Goal: Find specific page/section: Find specific page/section

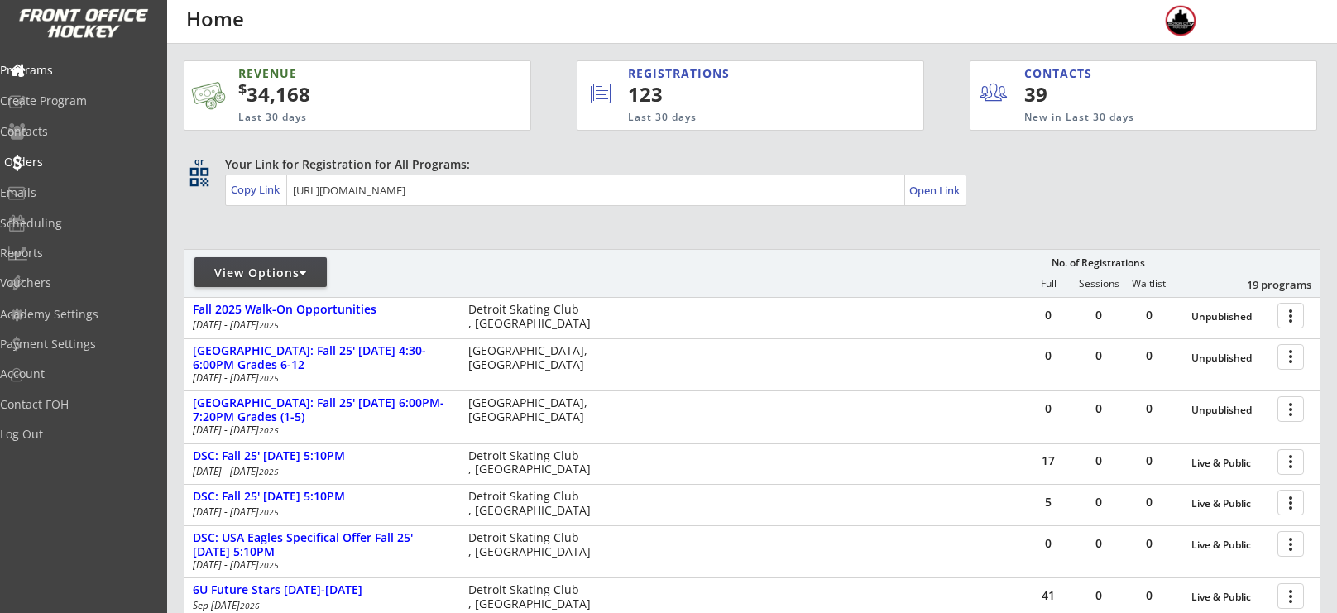
click at [47, 165] on div "Orders" at bounding box center [78, 162] width 149 height 12
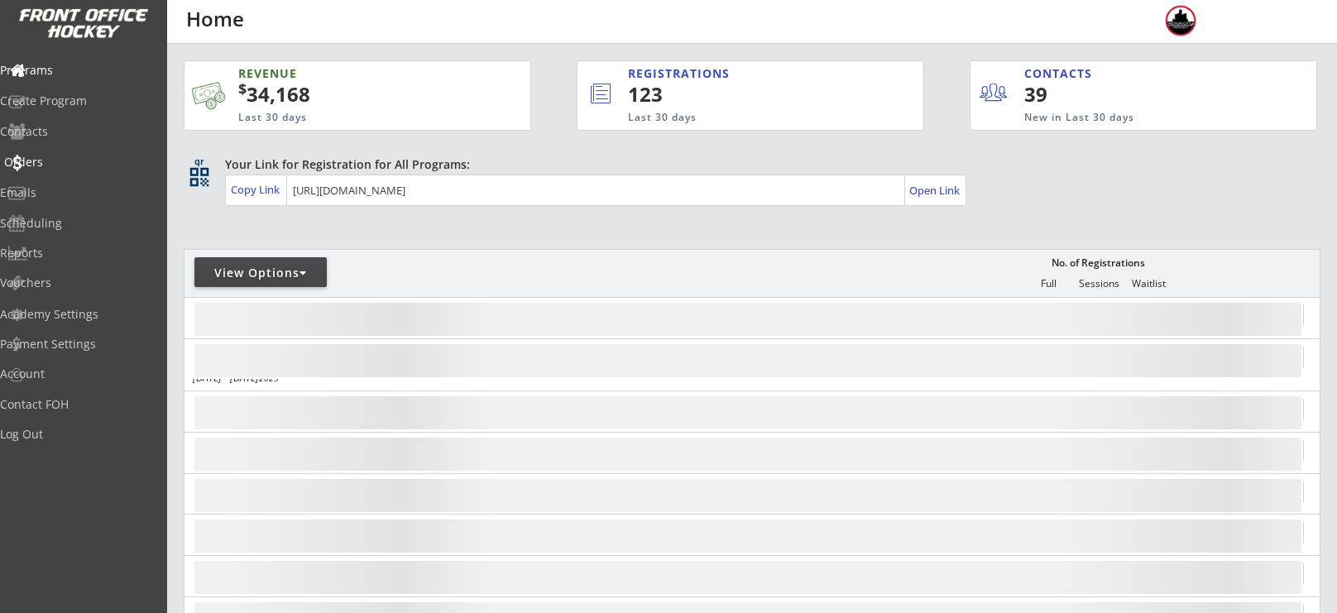
click at [73, 166] on div "Orders" at bounding box center [78, 162] width 149 height 12
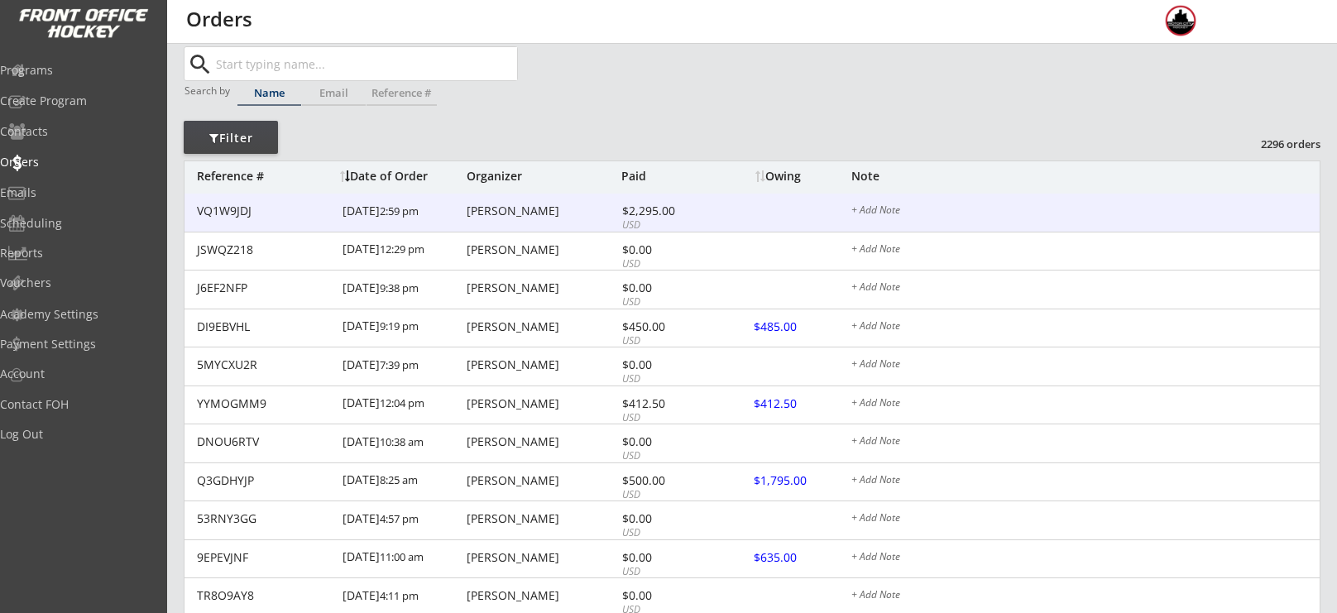
scroll to position [39, 0]
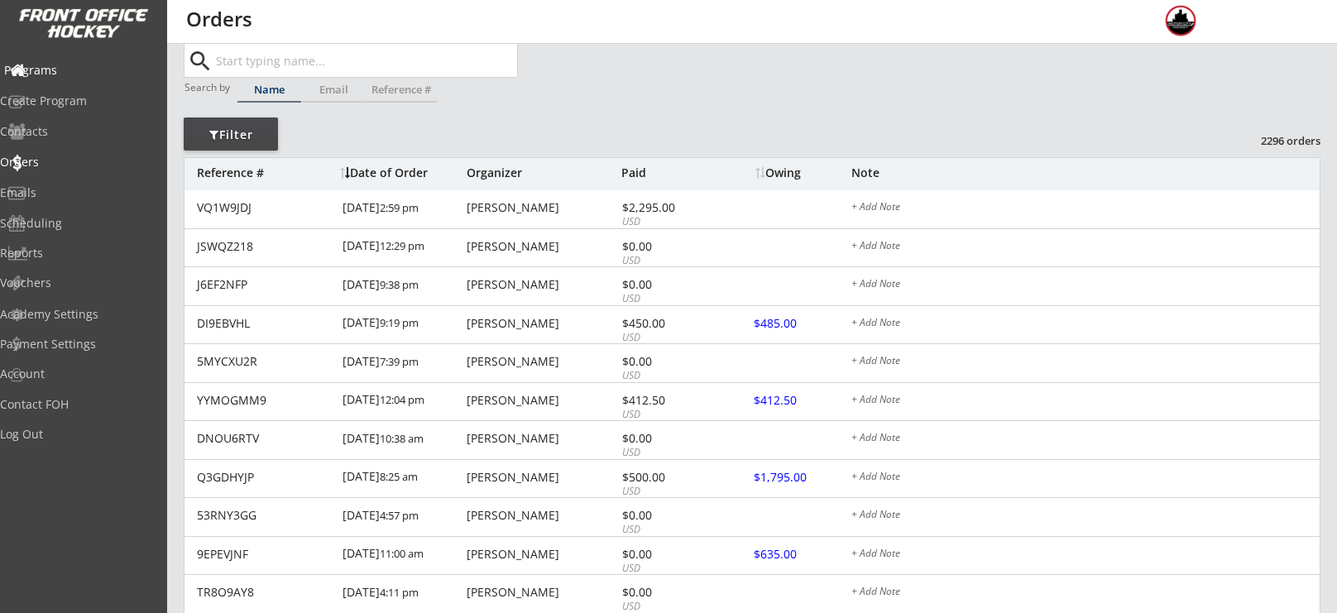
click at [81, 65] on div "Programs" at bounding box center [78, 71] width 149 height 12
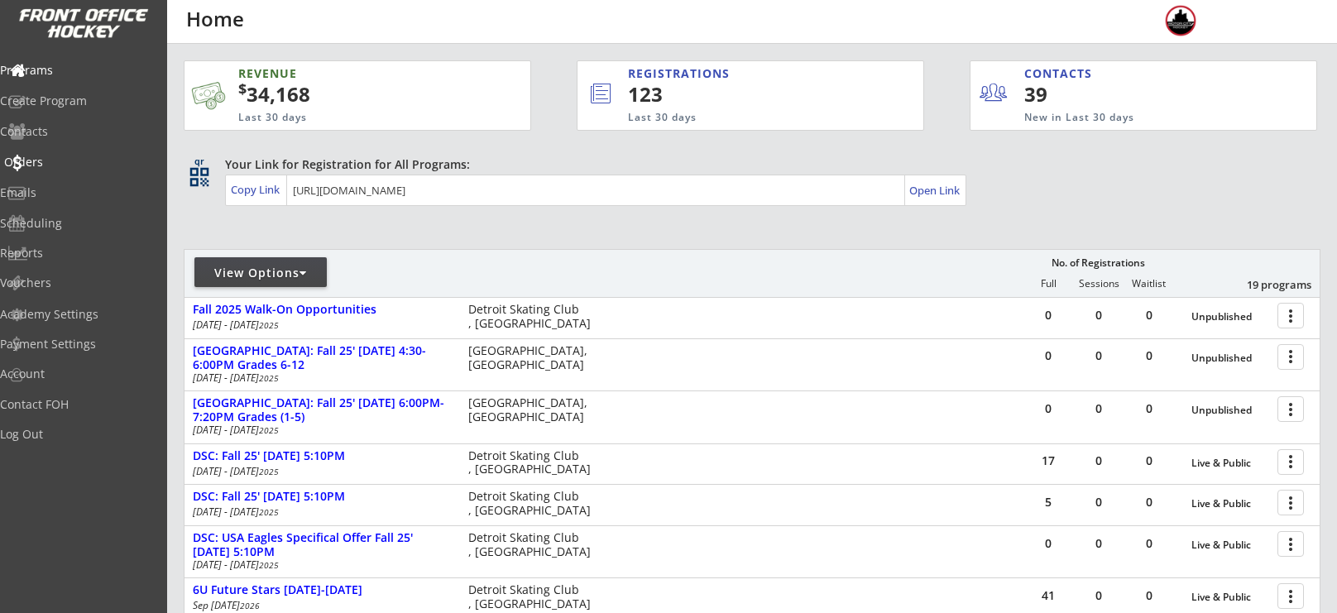
click at [84, 168] on div "Orders" at bounding box center [78, 163] width 157 height 29
